Goal: Information Seeking & Learning: Learn about a topic

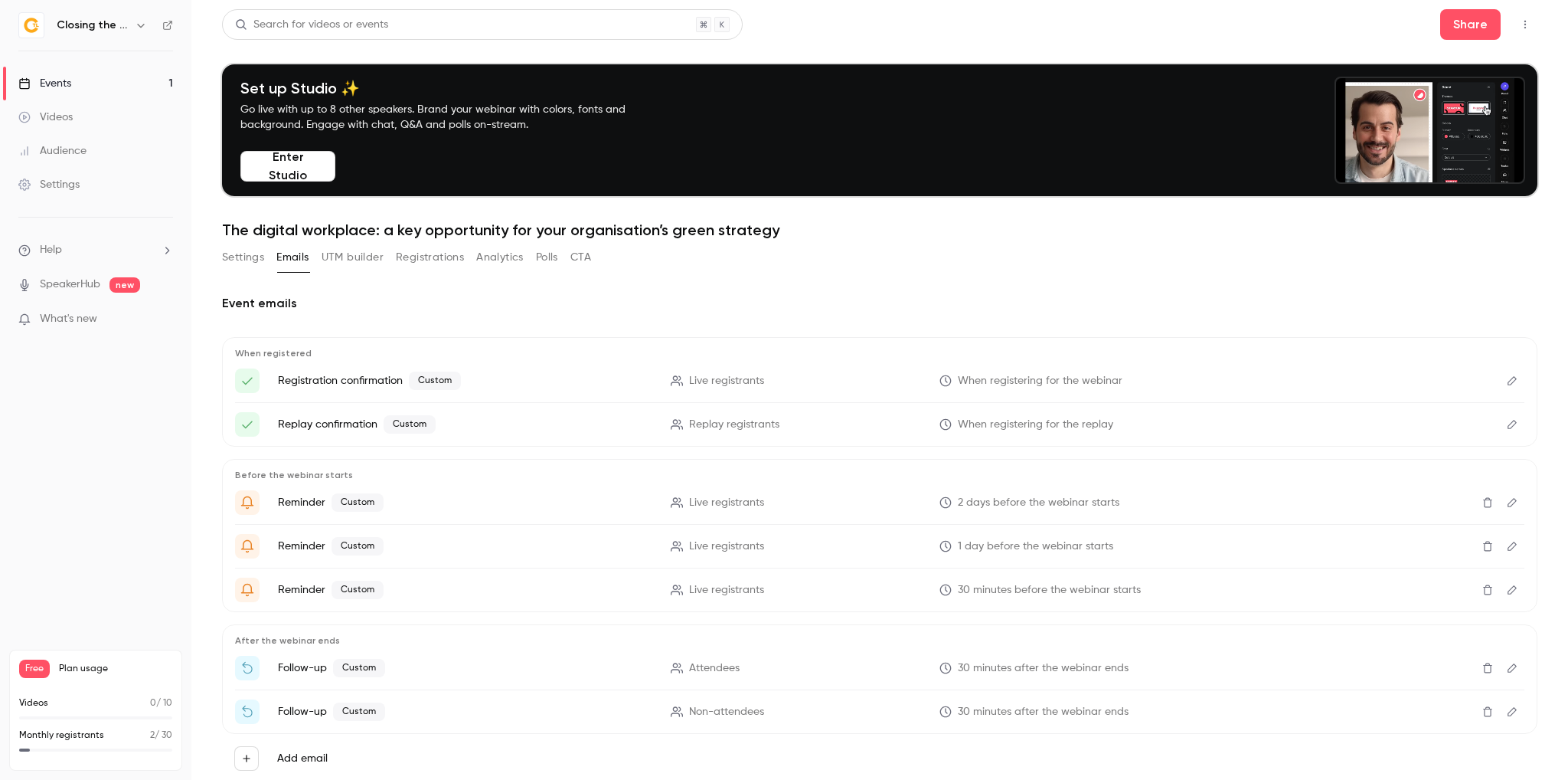
click at [68, 84] on div "Events" at bounding box center [44, 83] width 53 height 15
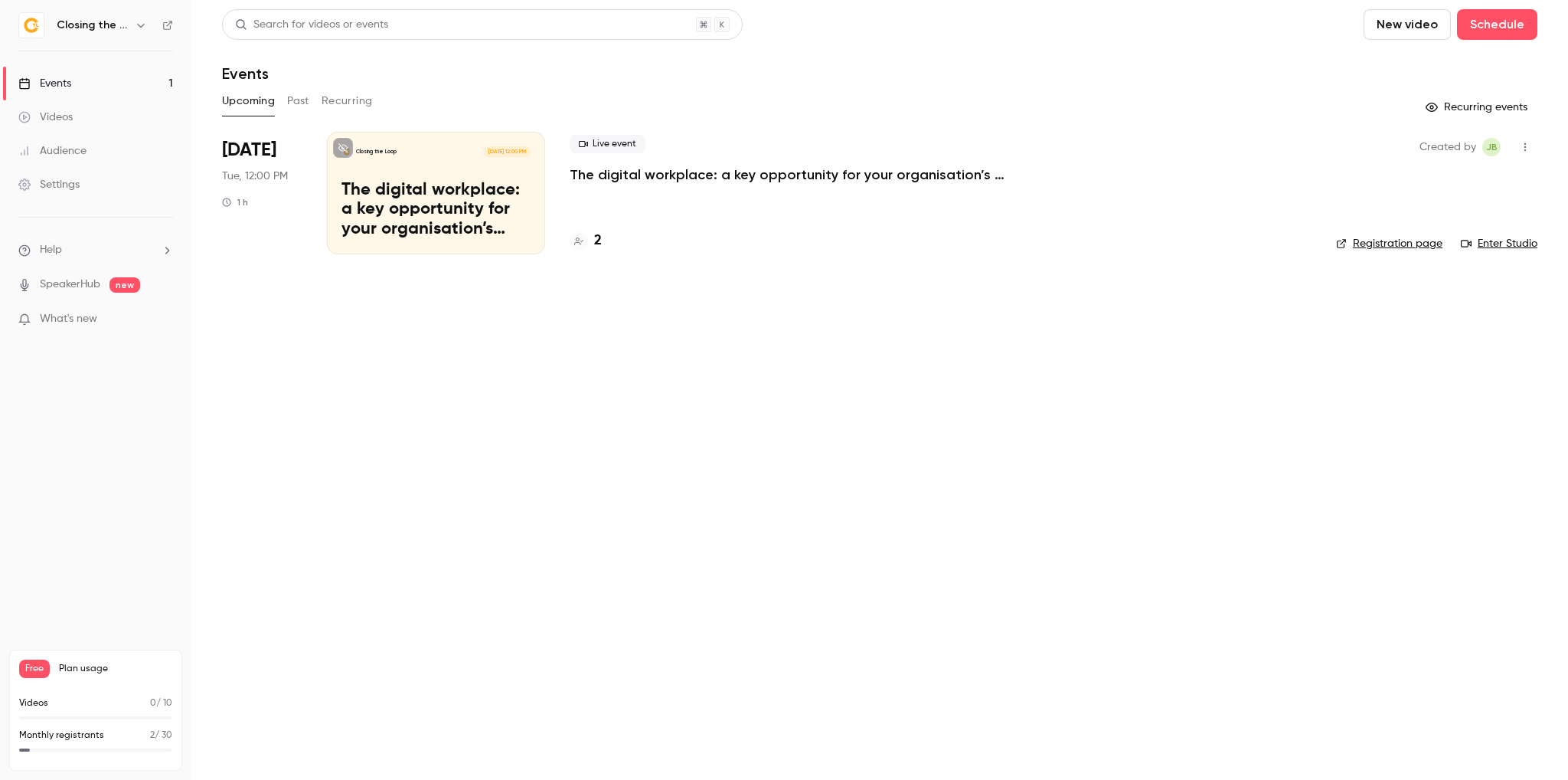
click at [455, 187] on p "The digital workplace: a key opportunity for your organisation’s green strategy" at bounding box center [436, 210] width 189 height 59
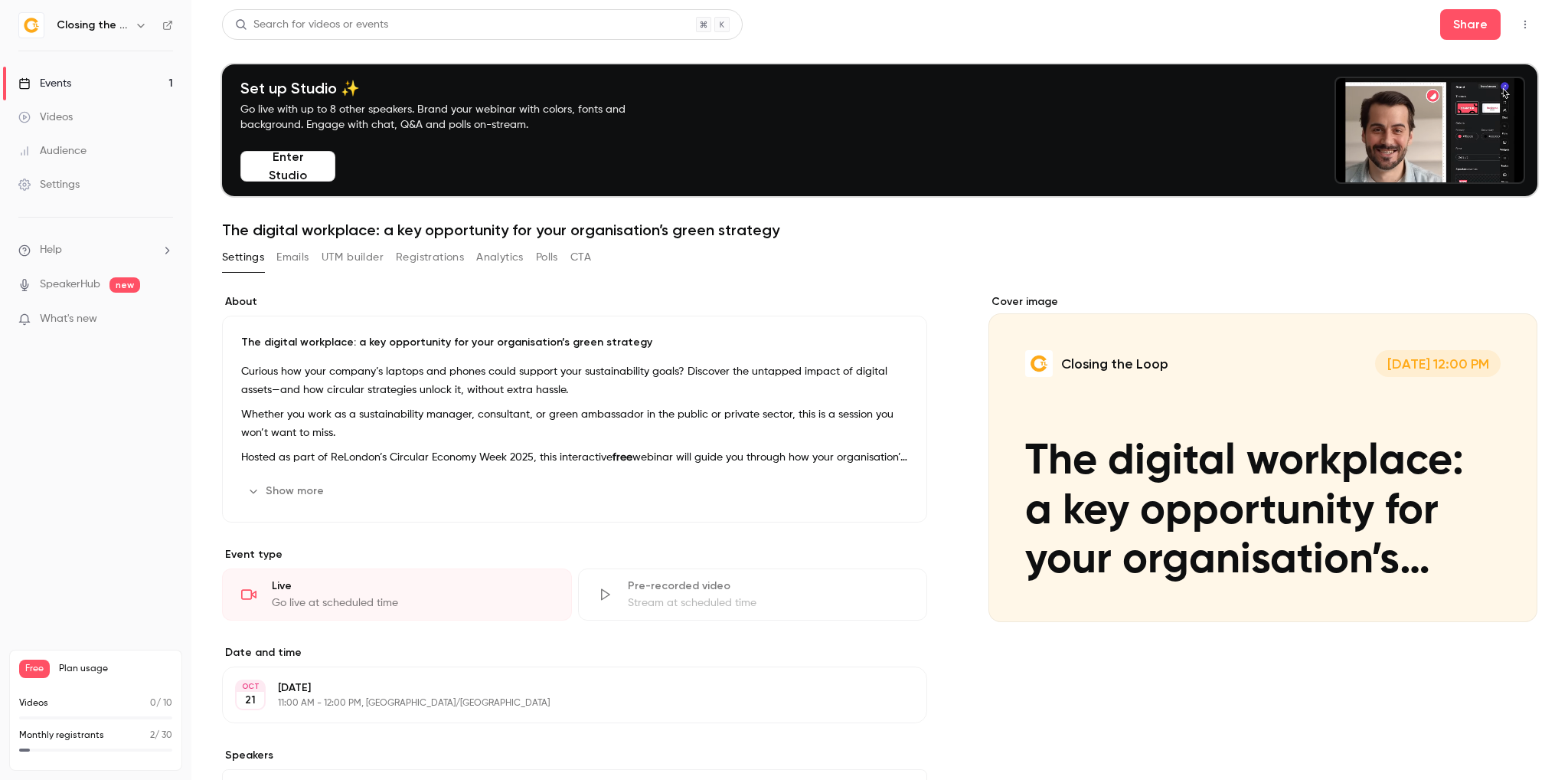
click at [1519, 22] on icon "button" at bounding box center [1525, 24] width 12 height 11
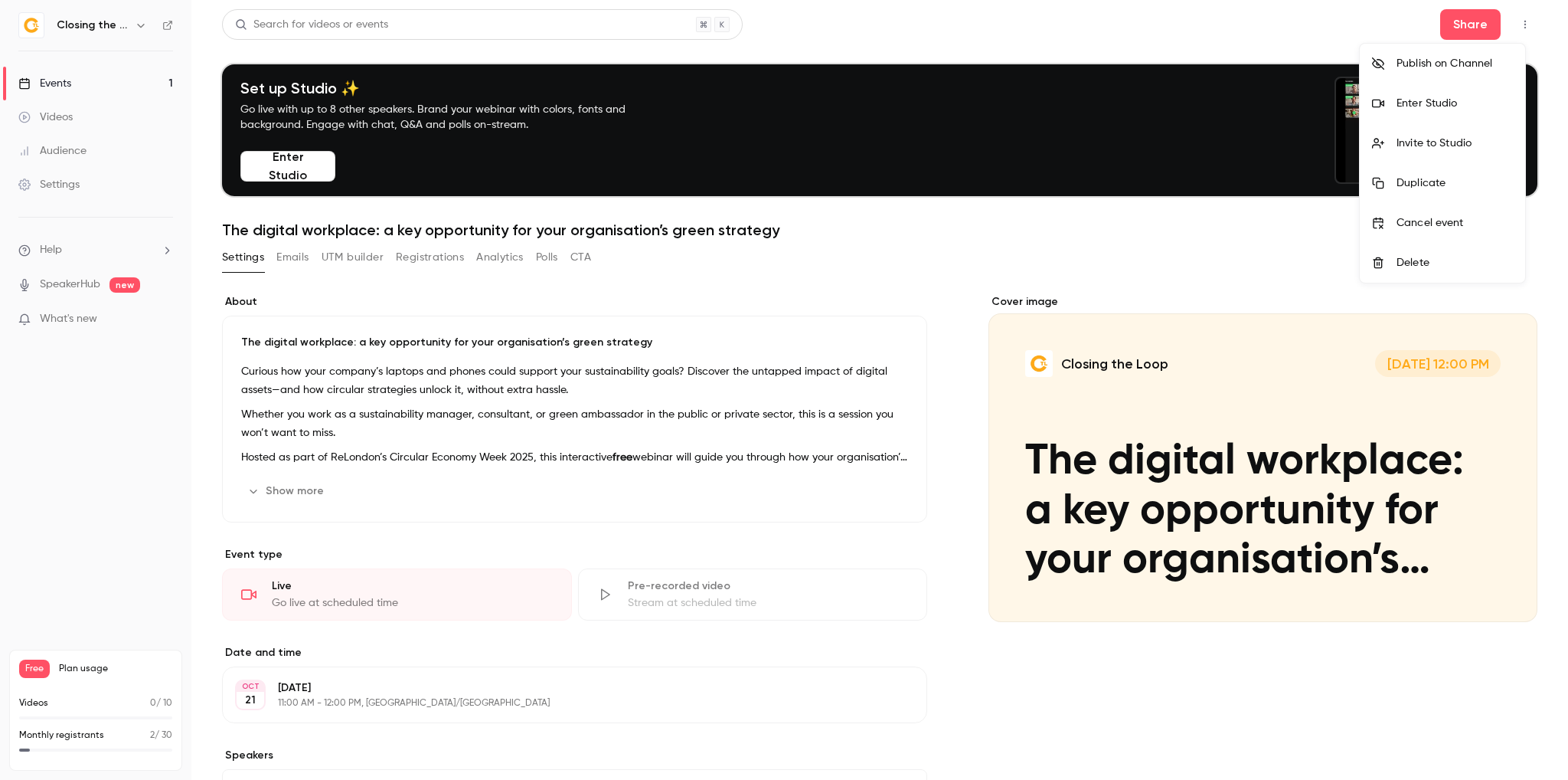
click at [1474, 145] on div "Invite to Studio" at bounding box center [1455, 142] width 116 height 15
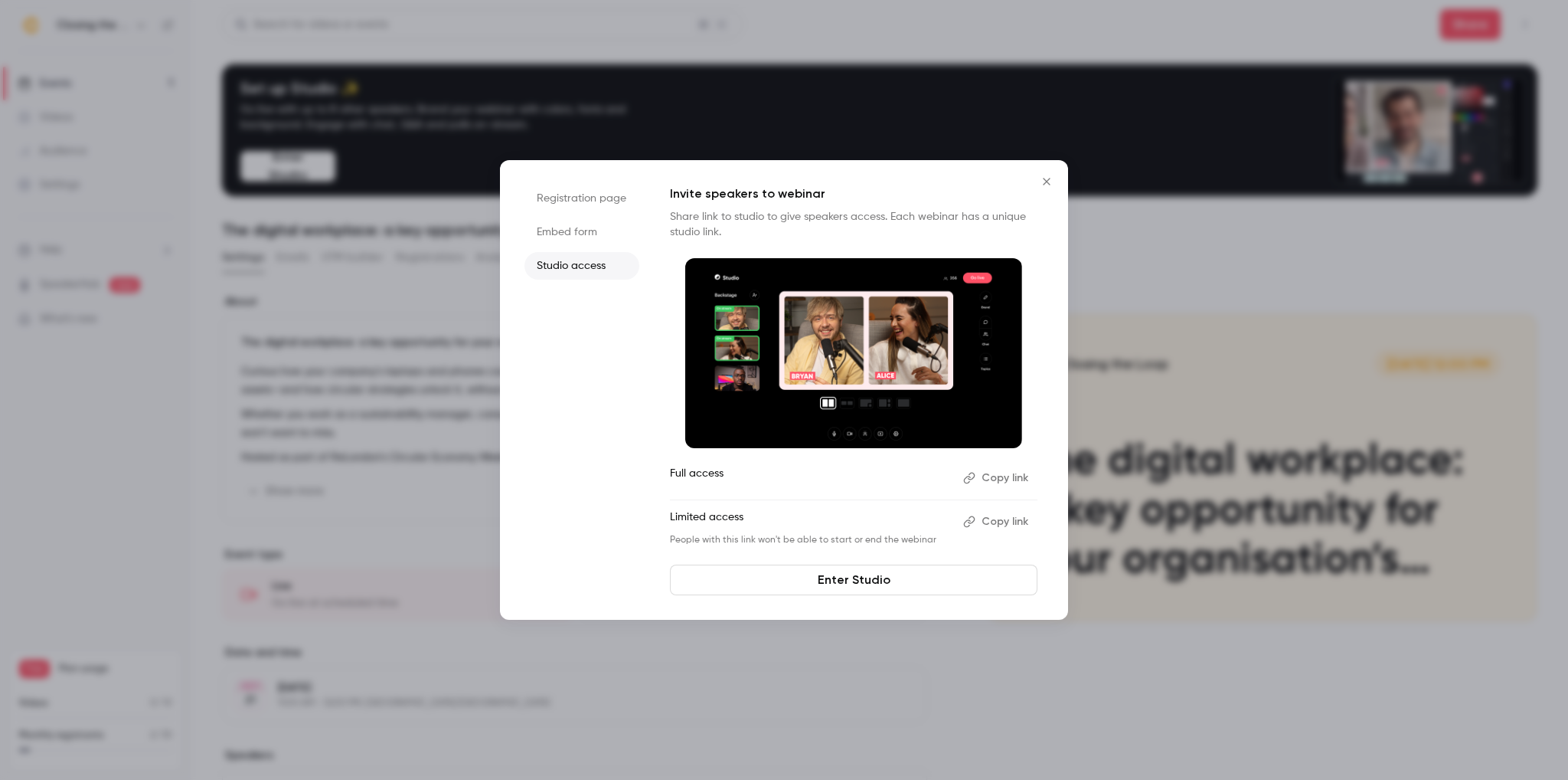
click at [606, 202] on li "Registration page" at bounding box center [583, 199] width 115 height 28
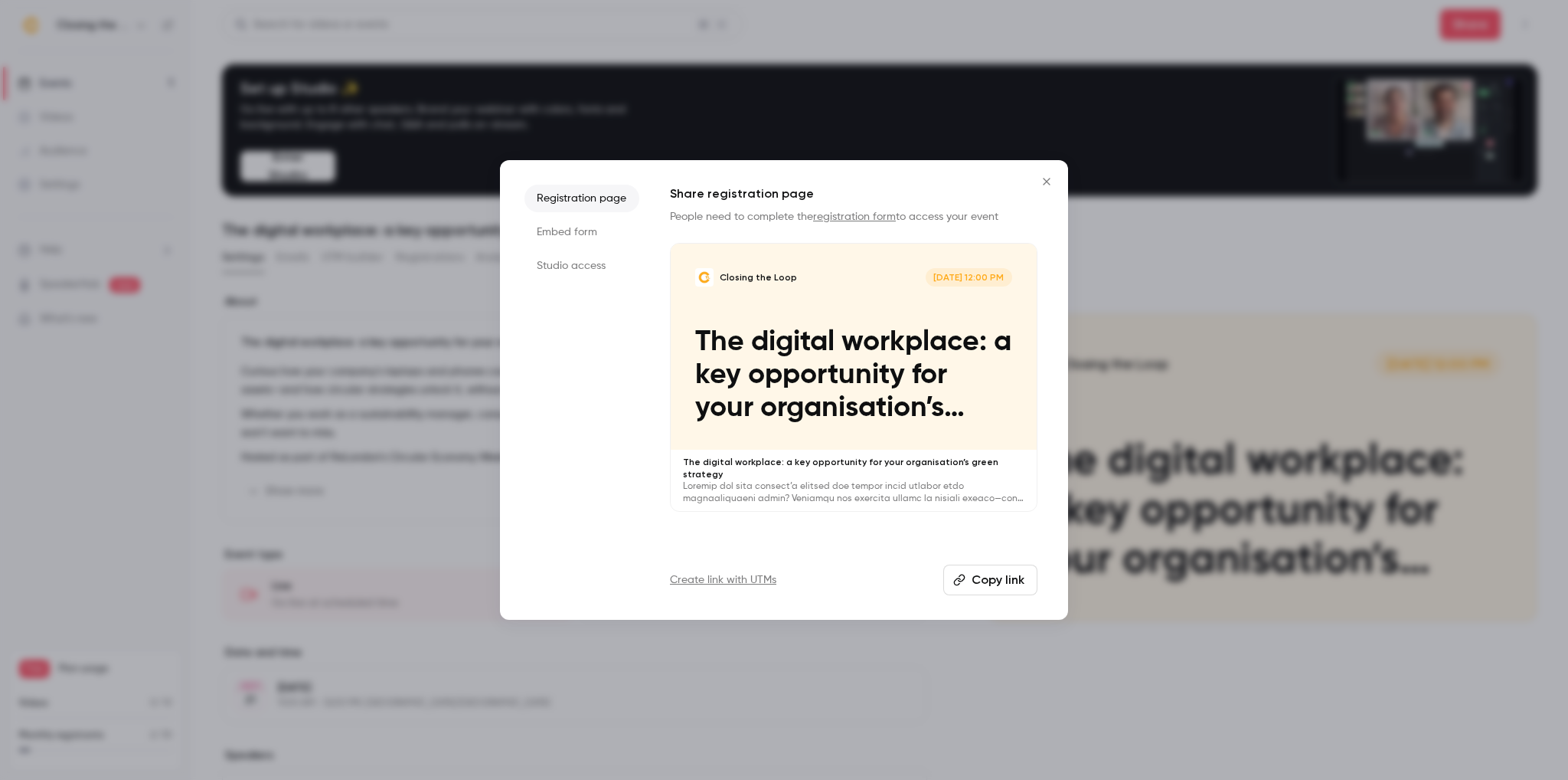
click at [573, 265] on li "Studio access" at bounding box center [583, 266] width 115 height 28
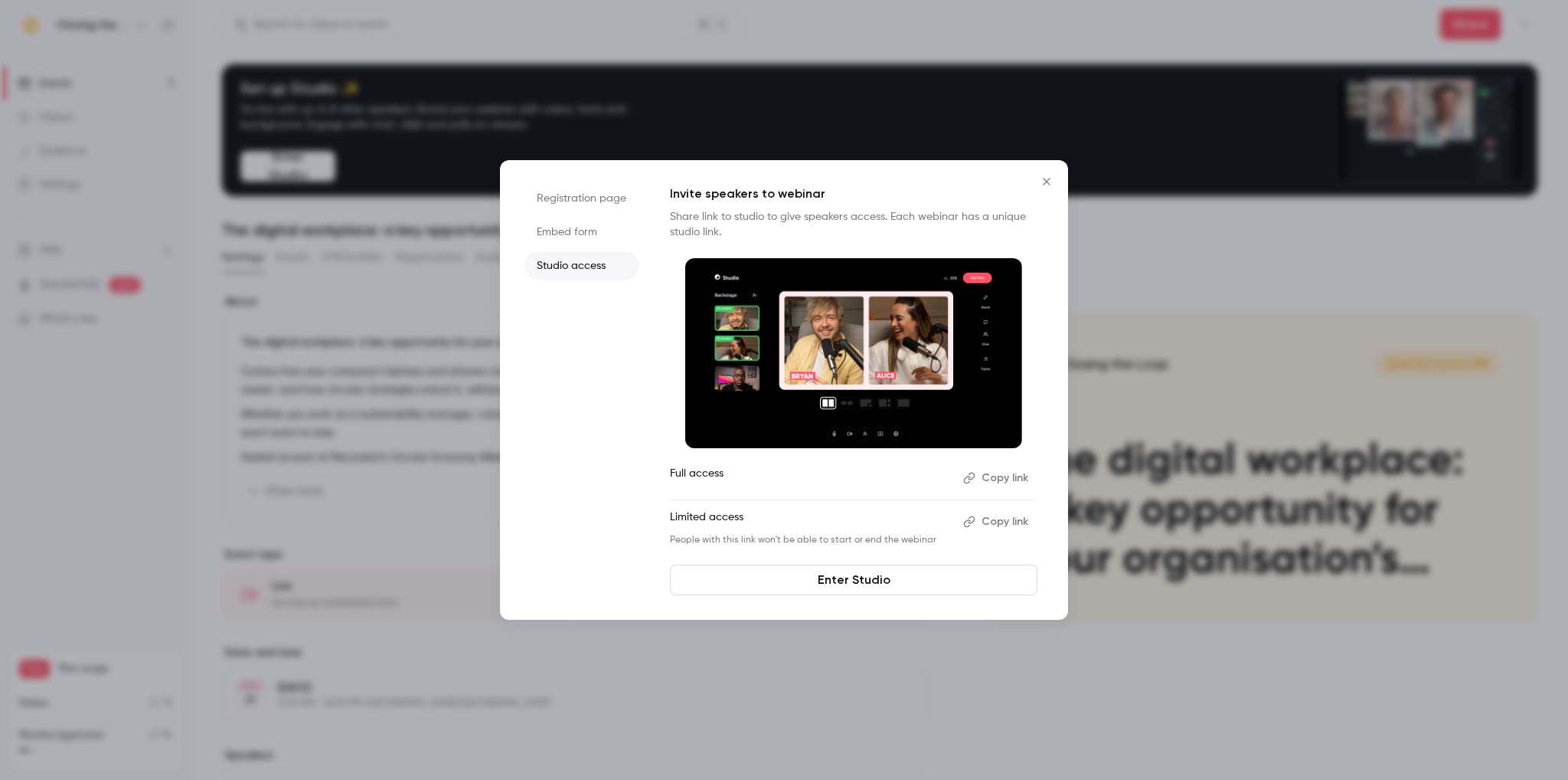
click at [1051, 178] on icon "Close" at bounding box center [1047, 181] width 18 height 12
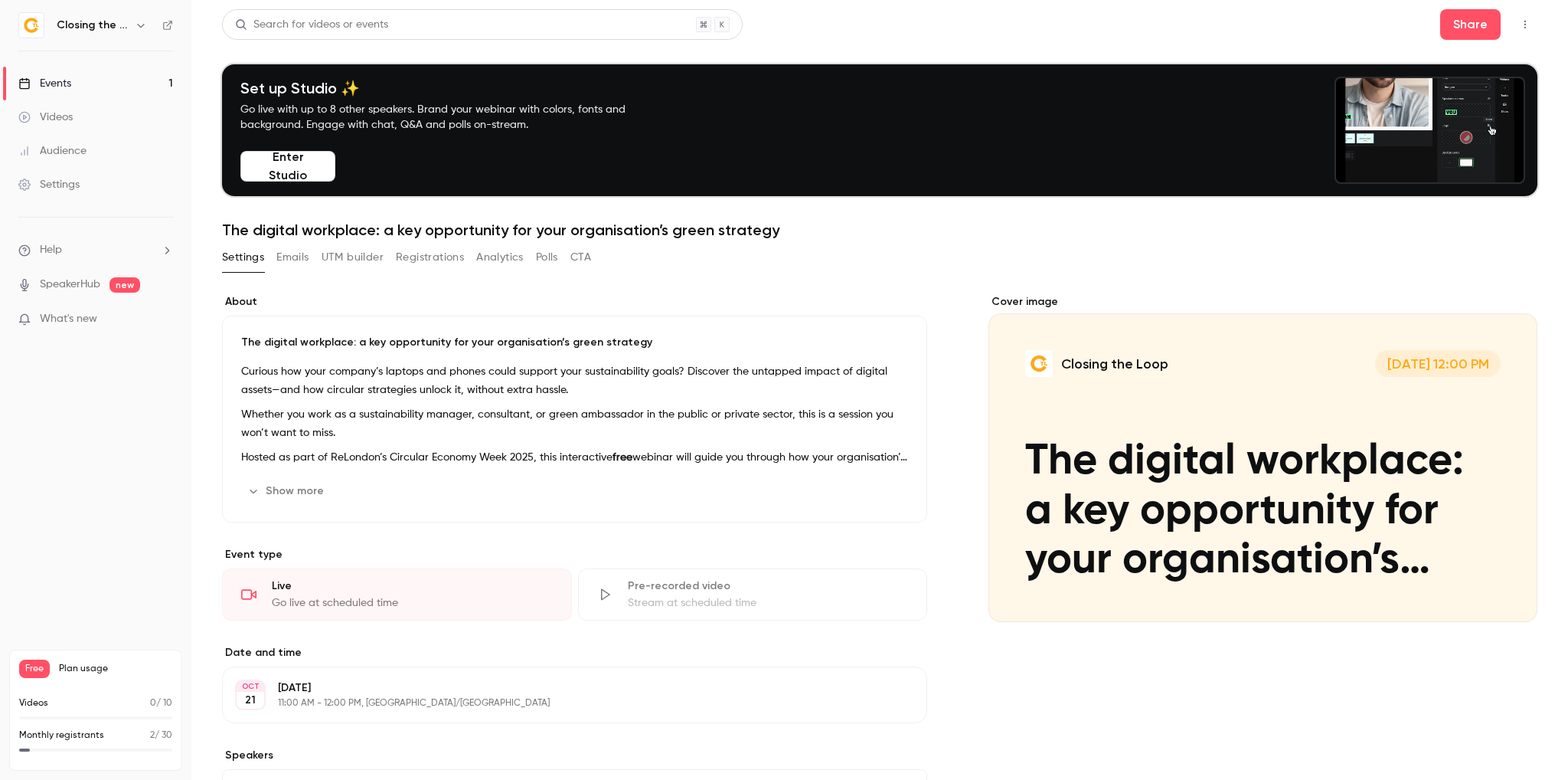
click at [1522, 28] on button "button" at bounding box center [1525, 24] width 25 height 25
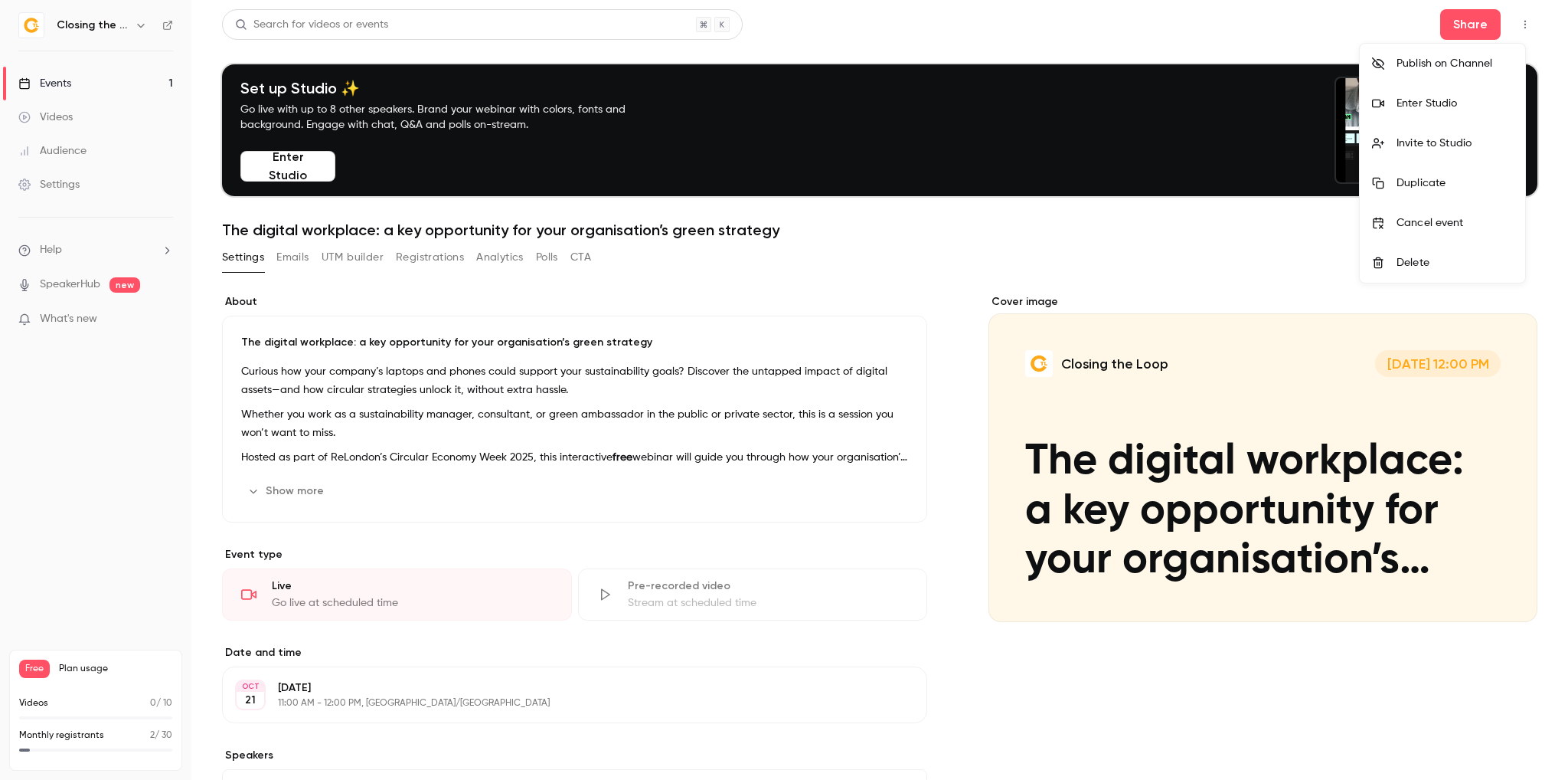
click at [1480, 100] on div "Enter Studio" at bounding box center [1455, 102] width 116 height 15
